Goal: Task Accomplishment & Management: Manage account settings

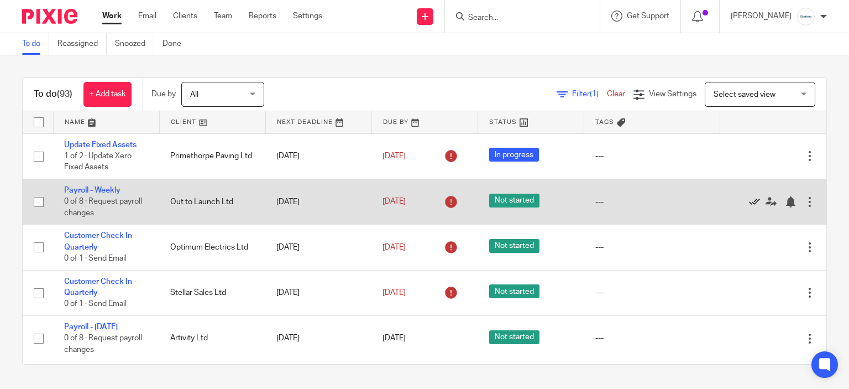
click at [749, 201] on icon at bounding box center [754, 201] width 11 height 11
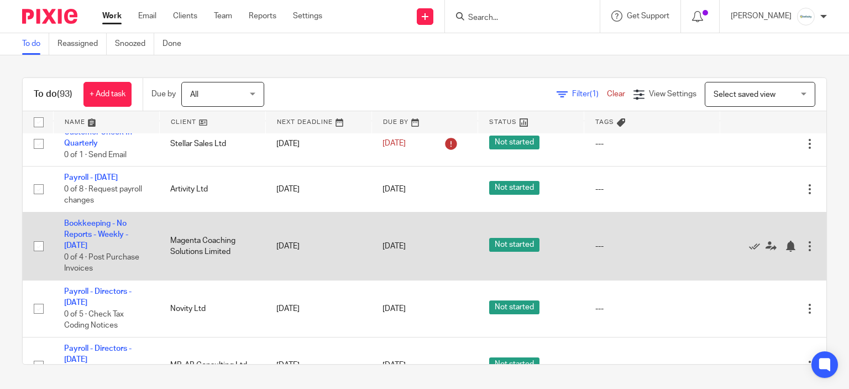
scroll to position [111, 0]
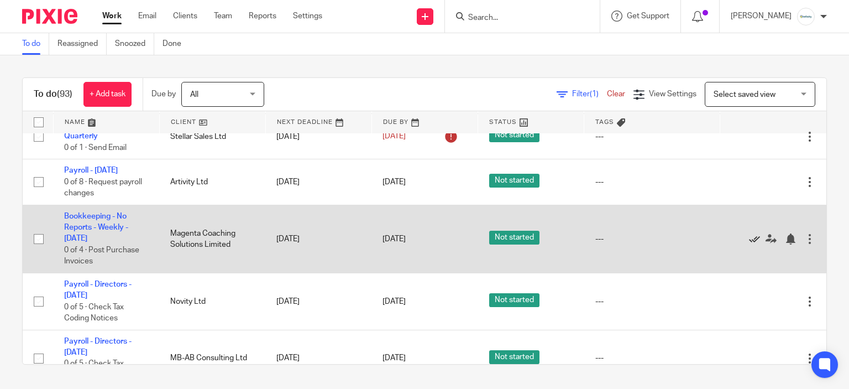
click at [749, 240] on icon at bounding box center [754, 238] width 11 height 11
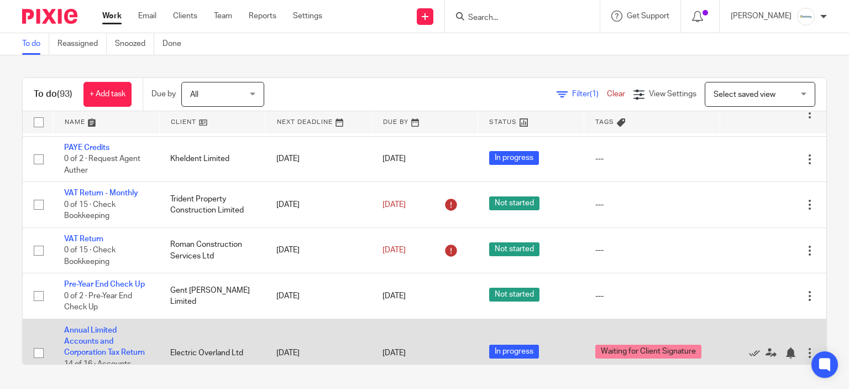
scroll to position [2267, 0]
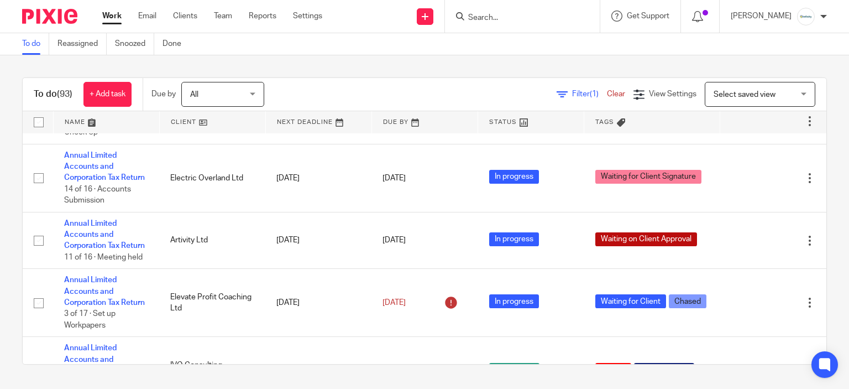
drag, startPoint x: 721, startPoint y: 69, endPoint x: 723, endPoint y: 77, distance: 8.5
click at [721, 69] on div "To do (93) + Add task Due by All All Today Tomorrow This week Next week This mo…" at bounding box center [424, 220] width 849 height 331
click at [726, 90] on span "Select saved view" at bounding box center [754, 93] width 81 height 23
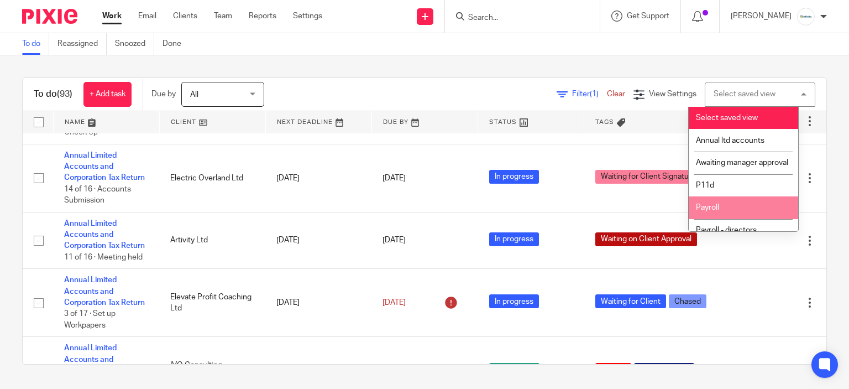
click at [751, 212] on li "Payroll" at bounding box center [744, 207] width 110 height 23
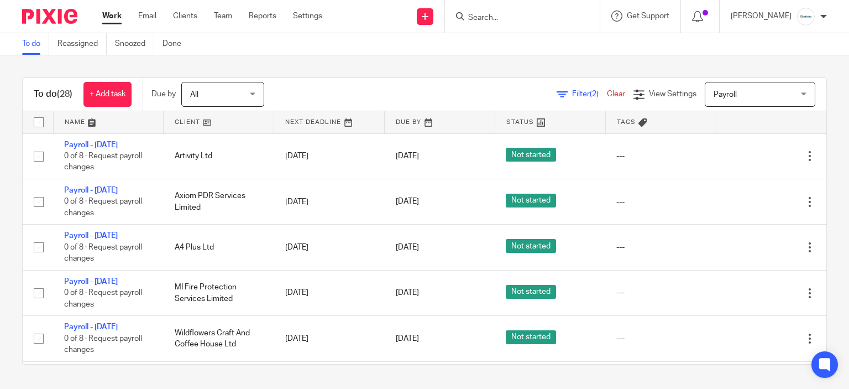
click at [186, 125] on link at bounding box center [219, 122] width 110 height 22
click at [502, 25] on div at bounding box center [522, 16] width 155 height 33
click at [505, 15] on input "Search" at bounding box center [517, 18] width 100 height 10
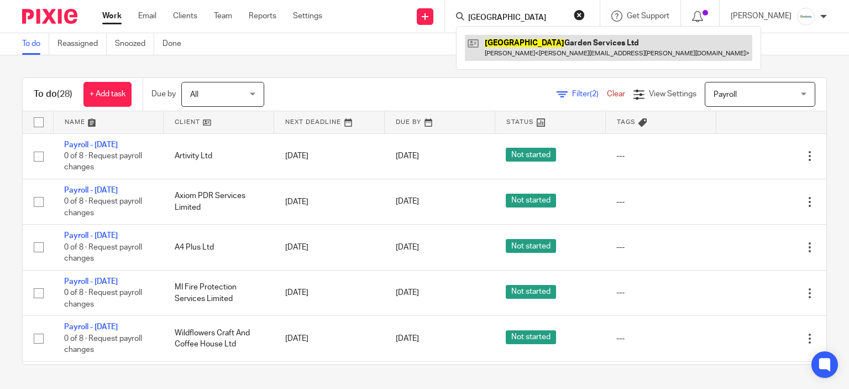
type input "albany"
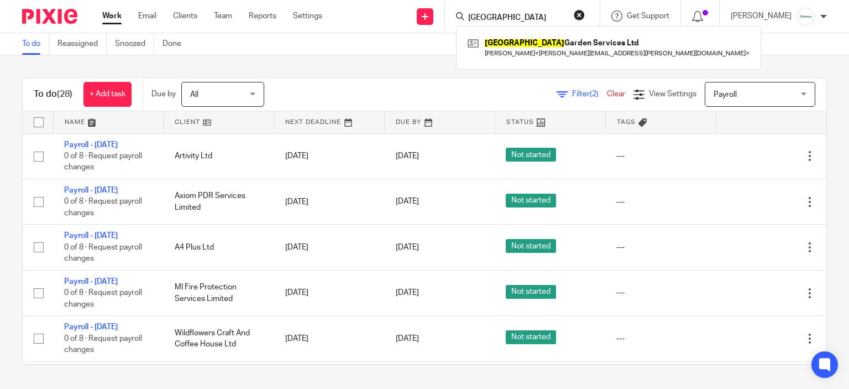
click at [357, 85] on div "Filter (2) Clear View Settings View Settings (2) Filters Clear Save Manage save…" at bounding box center [555, 94] width 543 height 25
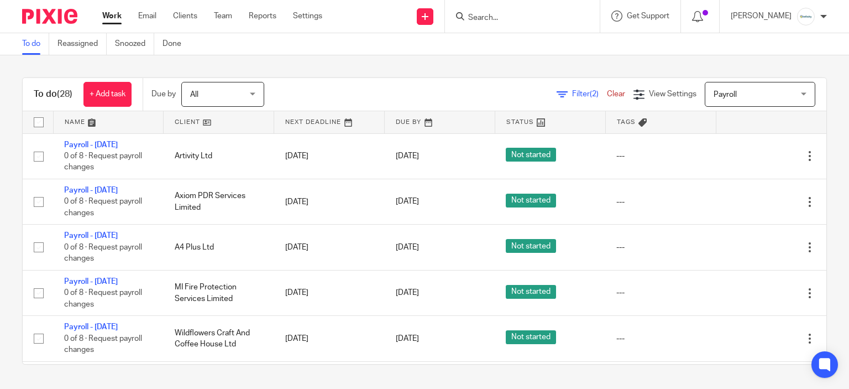
click at [192, 132] on link at bounding box center [219, 122] width 110 height 22
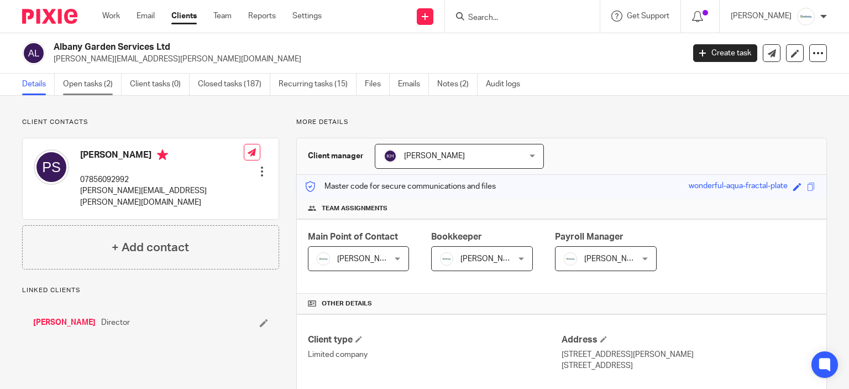
click at [111, 85] on link "Open tasks (2)" at bounding box center [92, 85] width 59 height 22
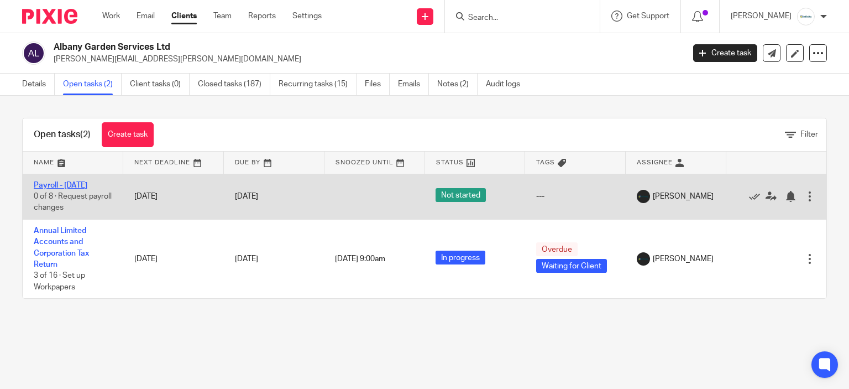
click at [87, 183] on link "Payroll - [DATE]" at bounding box center [61, 185] width 54 height 8
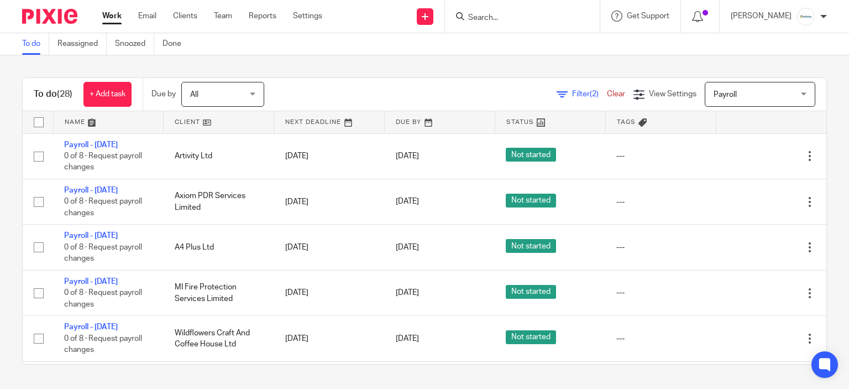
click at [188, 124] on link at bounding box center [219, 122] width 110 height 22
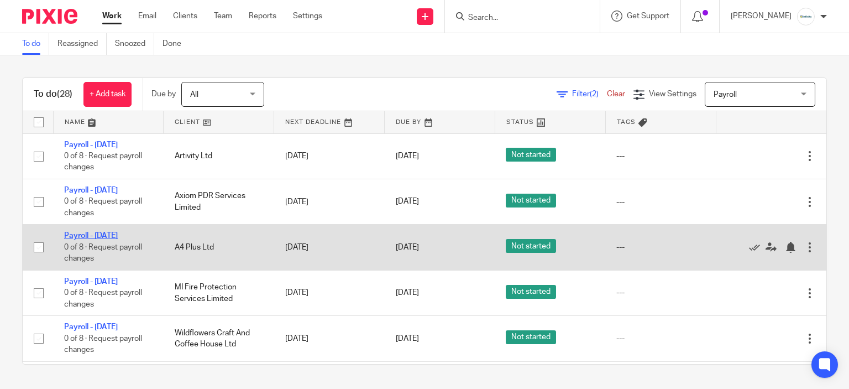
drag, startPoint x: 106, startPoint y: 241, endPoint x: 101, endPoint y: 237, distance: 6.3
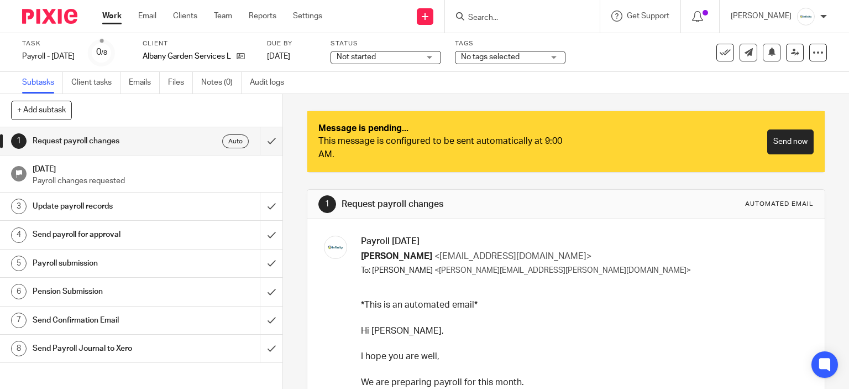
click at [704, 164] on div "Message is pending... This message is configured to be sent automatically at 9:…" at bounding box center [566, 141] width 518 height 61
click at [262, 139] on input "submit" at bounding box center [141, 141] width 283 height 28
click at [270, 142] on input "submit" at bounding box center [141, 141] width 283 height 28
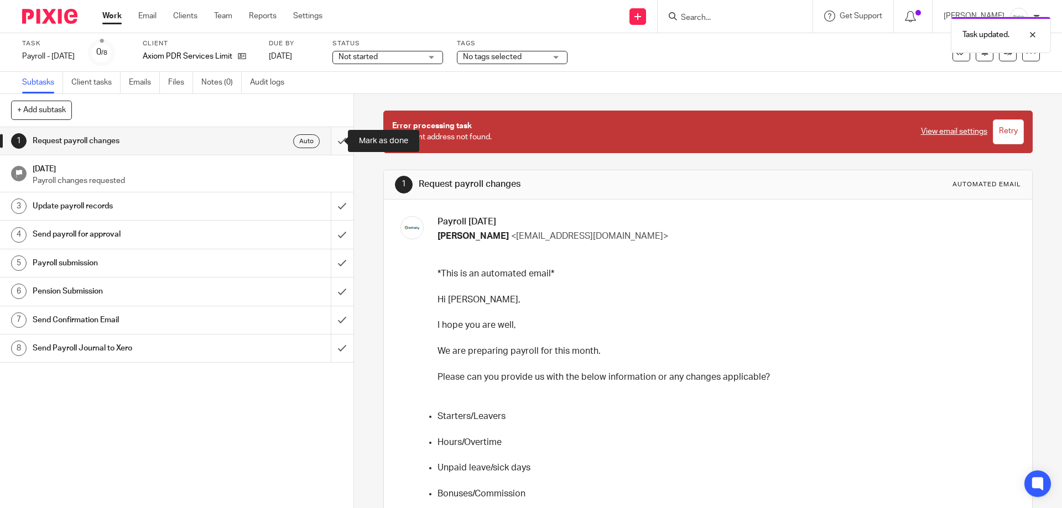
click at [327, 138] on input "submit" at bounding box center [176, 141] width 353 height 28
click at [941, 131] on link "View email settings" at bounding box center [954, 131] width 66 height 11
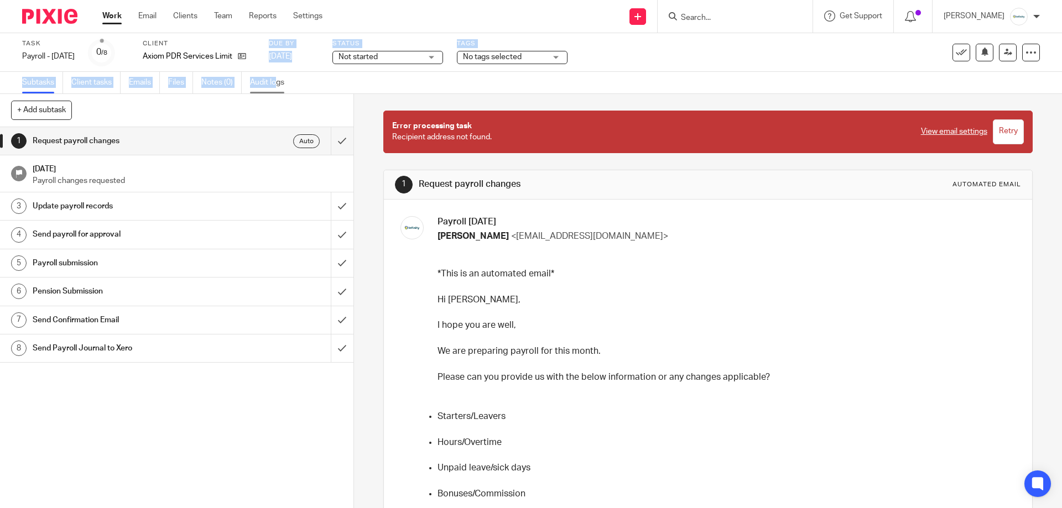
drag, startPoint x: 269, startPoint y: 59, endPoint x: 278, endPoint y: 80, distance: 22.6
click at [278, 80] on div "Task Payroll - August 2025 Save Payroll - August 2025 0 /8 Client Axiom PDR Ser…" at bounding box center [531, 63] width 1062 height 61
click at [273, 38] on div "Task Payroll - August 2025 Save Payroll - August 2025 0 /8 Client Axiom PDR Ser…" at bounding box center [531, 52] width 1062 height 39
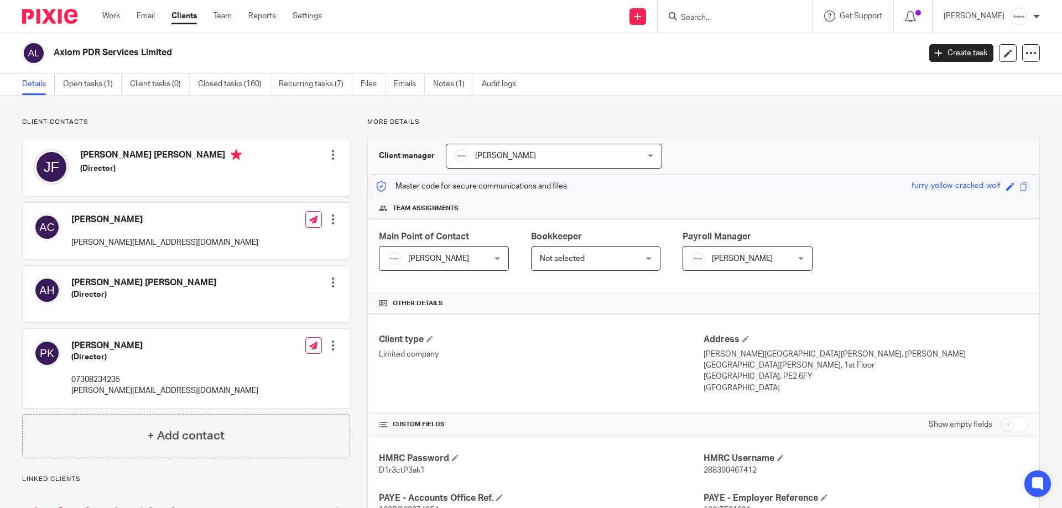
click at [335, 221] on div "[PERSON_NAME] [PERSON_NAME][EMAIL_ADDRESS][DOMAIN_NAME] Edit contact Create cli…" at bounding box center [186, 231] width 327 height 56
click at [333, 221] on div at bounding box center [332, 219] width 11 height 11
click at [267, 291] on button "Make primary" at bounding box center [258, 292] width 60 height 14
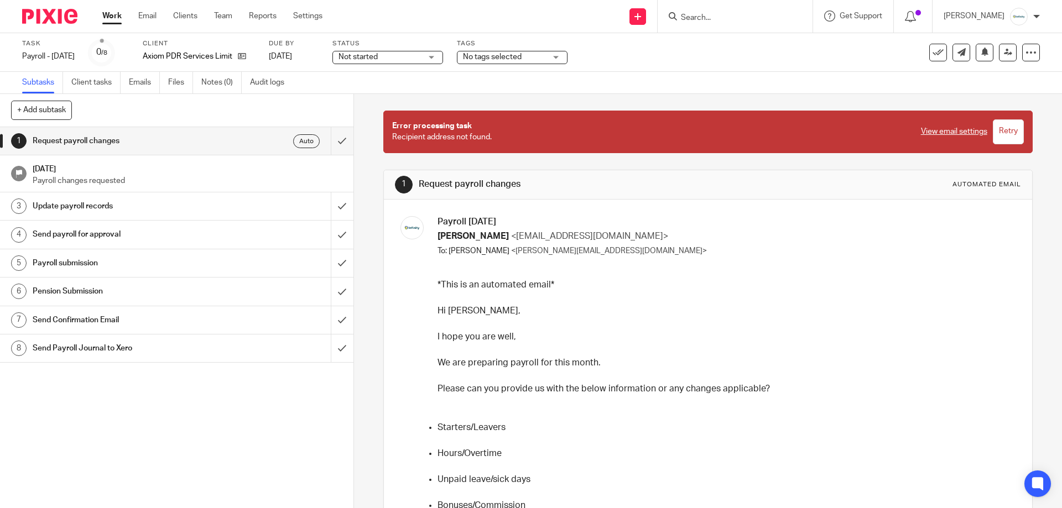
click at [993, 126] on input "Retry" at bounding box center [1008, 131] width 31 height 25
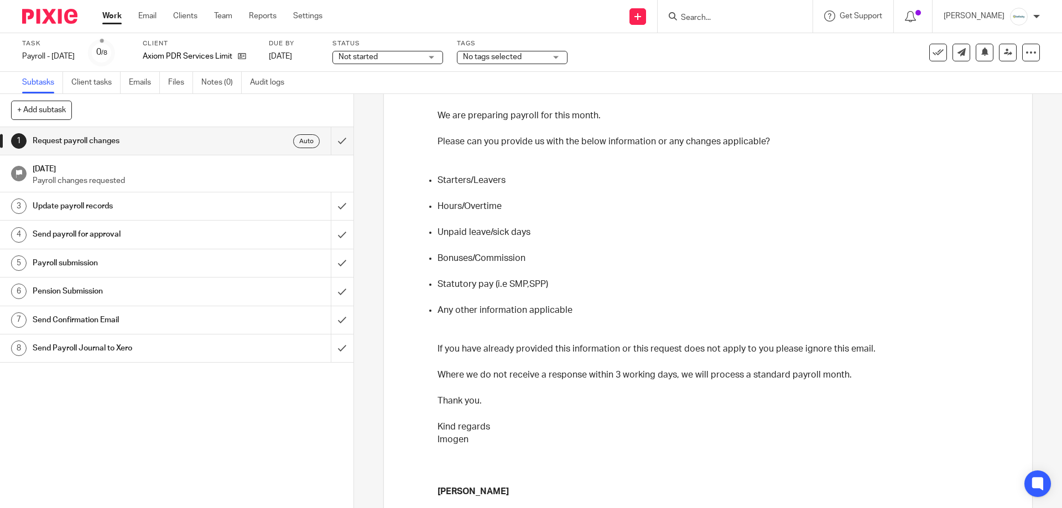
scroll to position [61, 0]
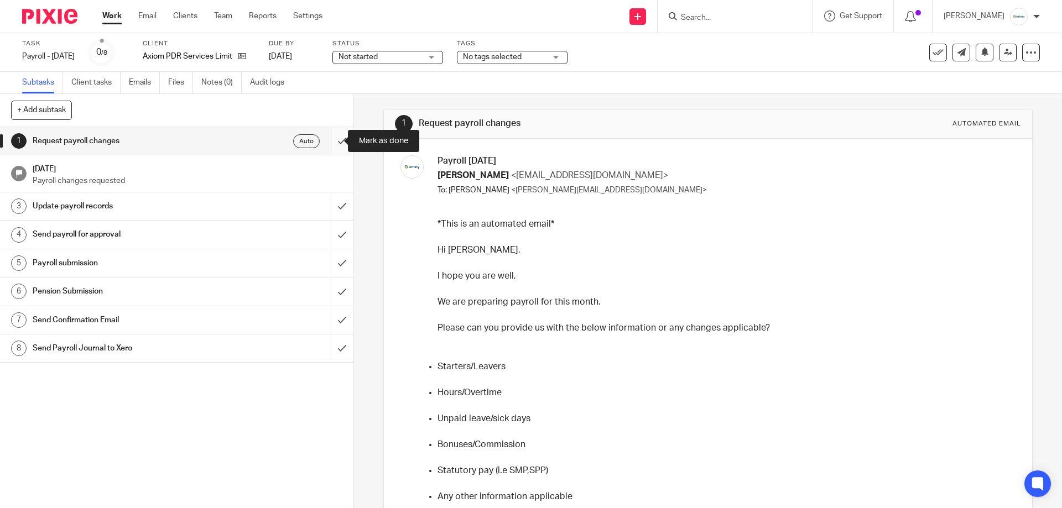
click at [335, 139] on input "submit" at bounding box center [176, 141] width 353 height 28
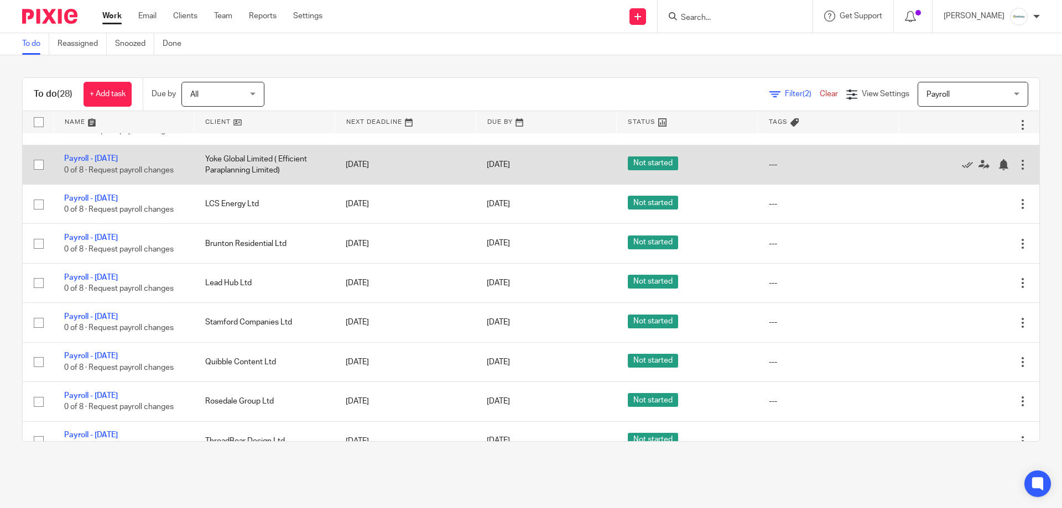
scroll to position [166, 0]
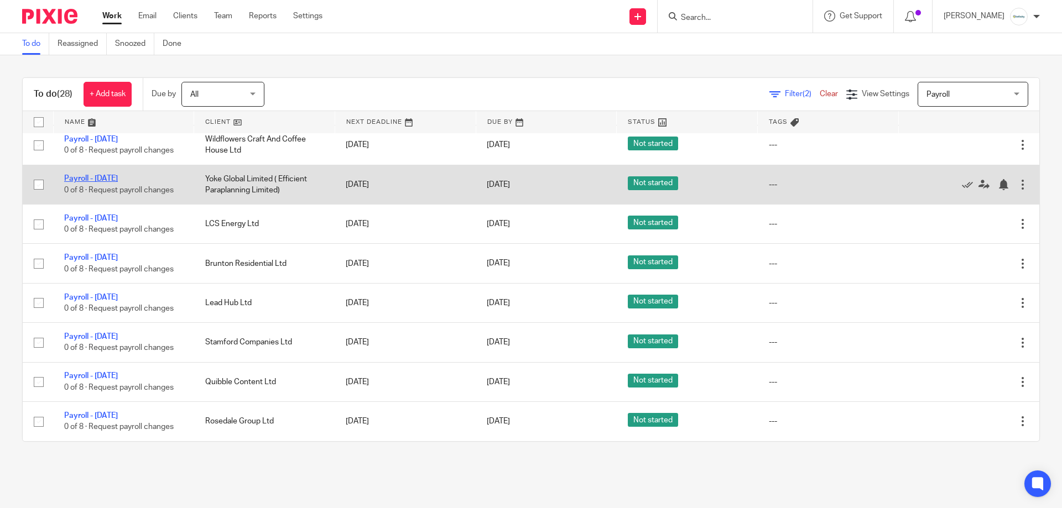
drag, startPoint x: 132, startPoint y: 174, endPoint x: 121, endPoint y: 176, distance: 11.3
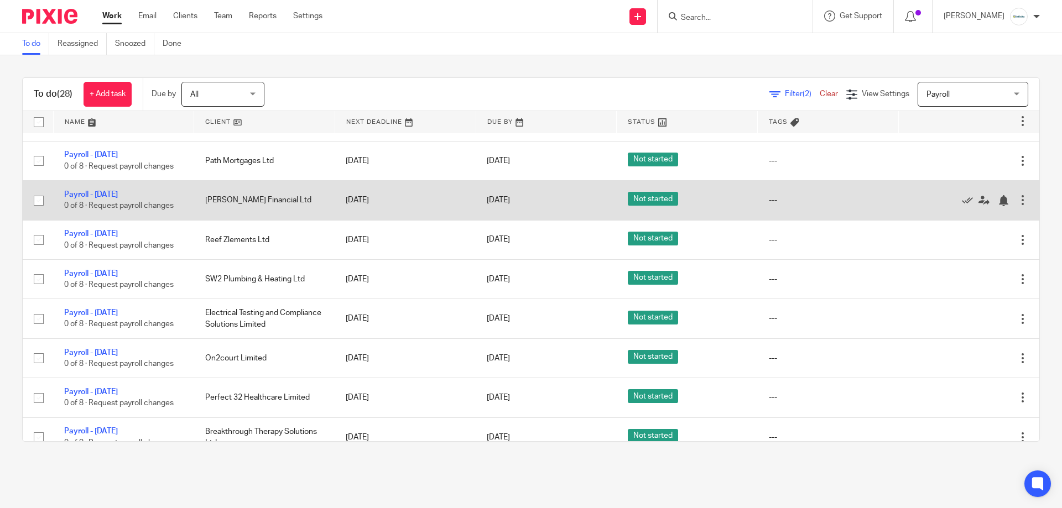
scroll to position [719, 0]
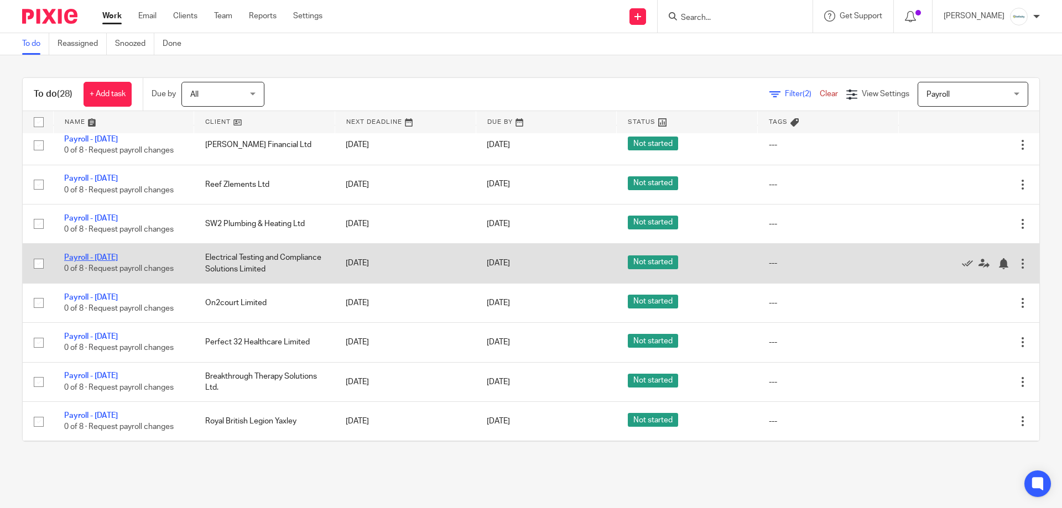
drag, startPoint x: 127, startPoint y: 252, endPoint x: 118, endPoint y: 257, distance: 10.9
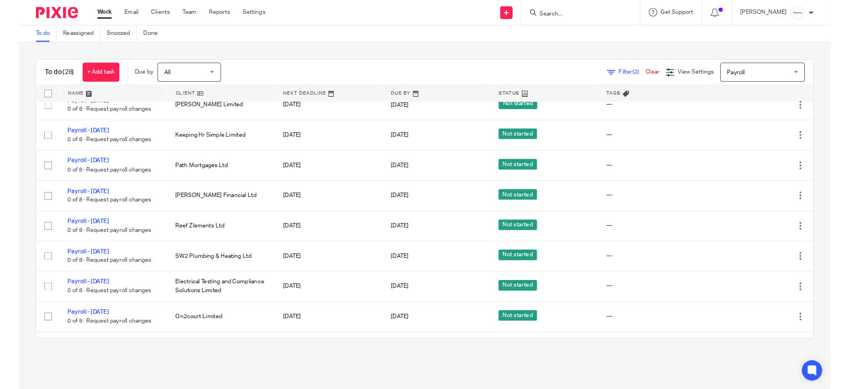
scroll to position [608, 0]
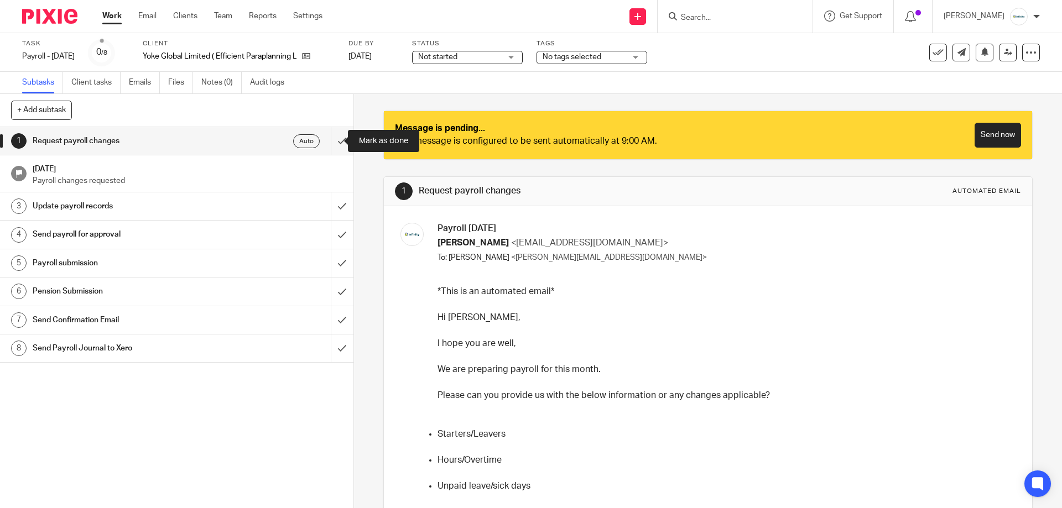
click at [336, 138] on input "submit" at bounding box center [176, 141] width 353 height 28
click at [327, 133] on input "submit" at bounding box center [176, 141] width 353 height 28
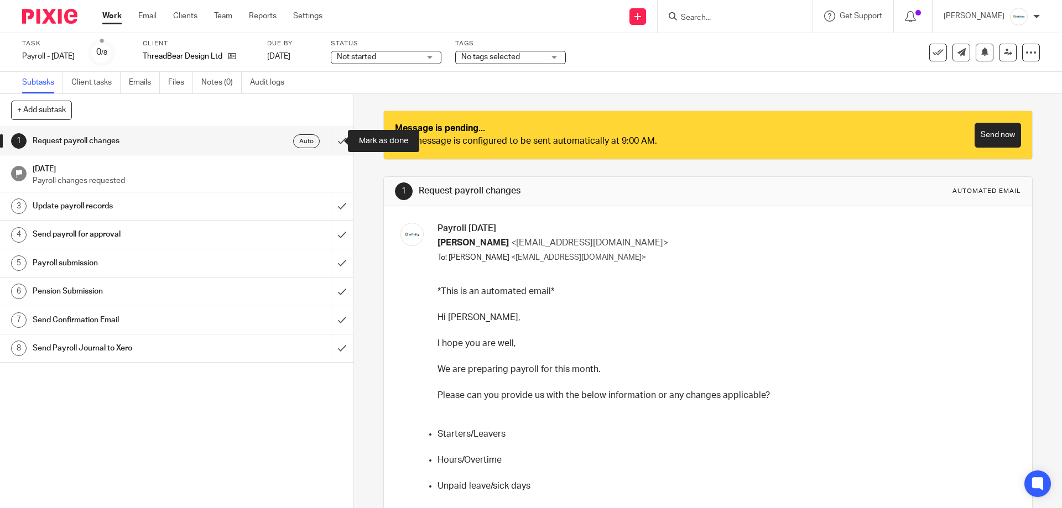
click at [338, 134] on input "submit" at bounding box center [176, 141] width 353 height 28
click at [332, 139] on input "submit" at bounding box center [176, 141] width 353 height 28
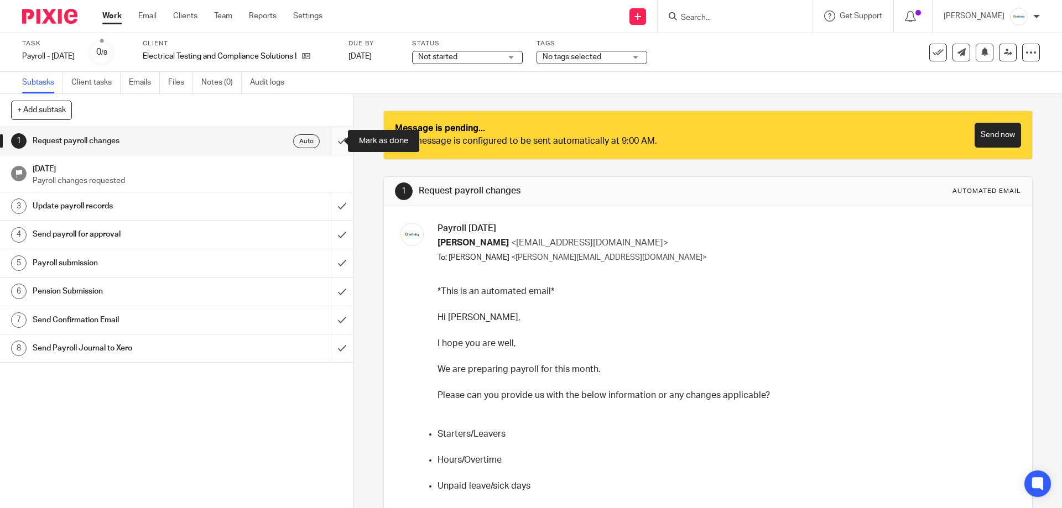
click at [336, 139] on input "submit" at bounding box center [176, 141] width 353 height 28
